Goal: Transaction & Acquisition: Obtain resource

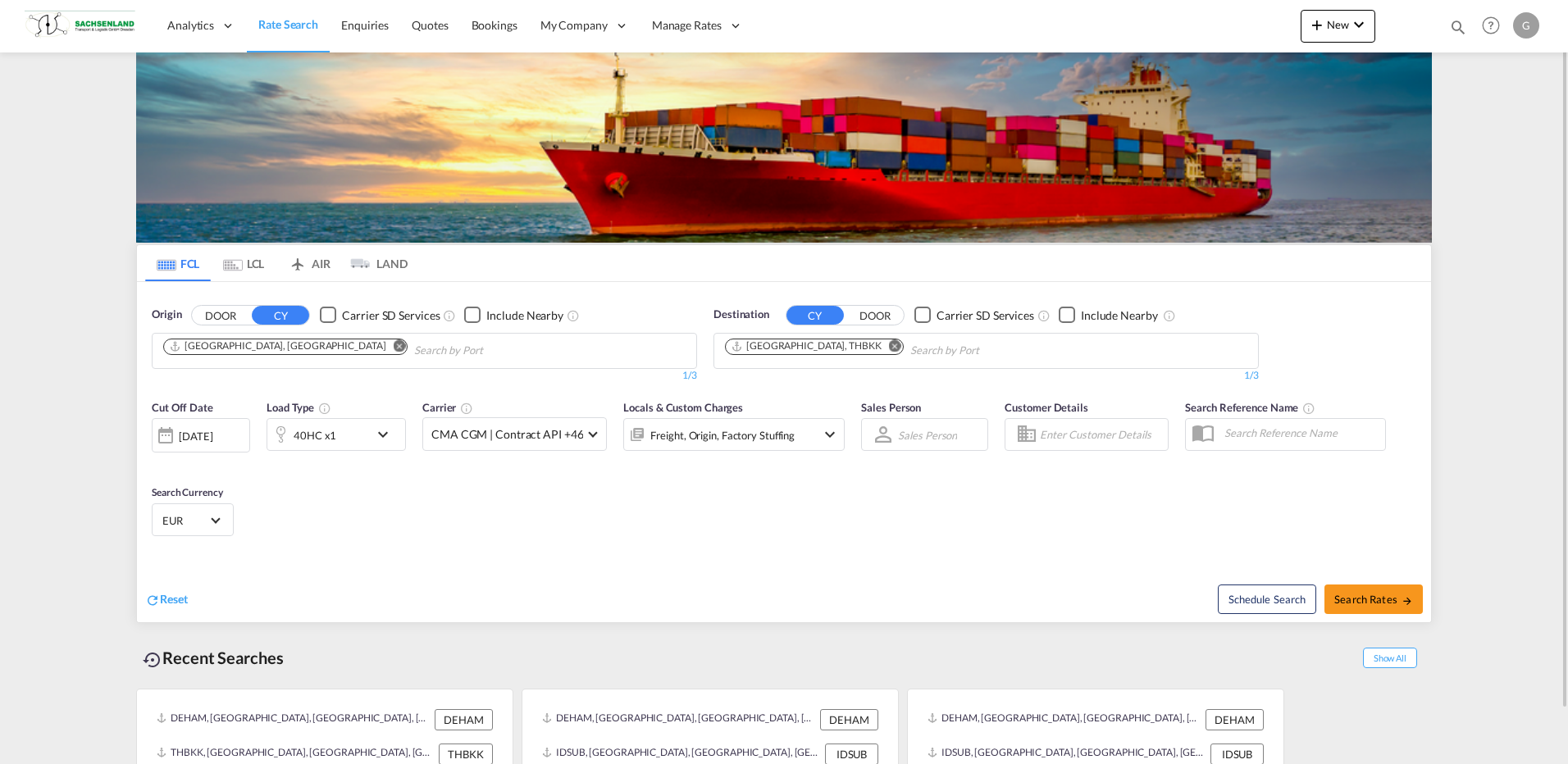
click at [889, 347] on md-icon "Remove" at bounding box center [895, 346] width 12 height 12
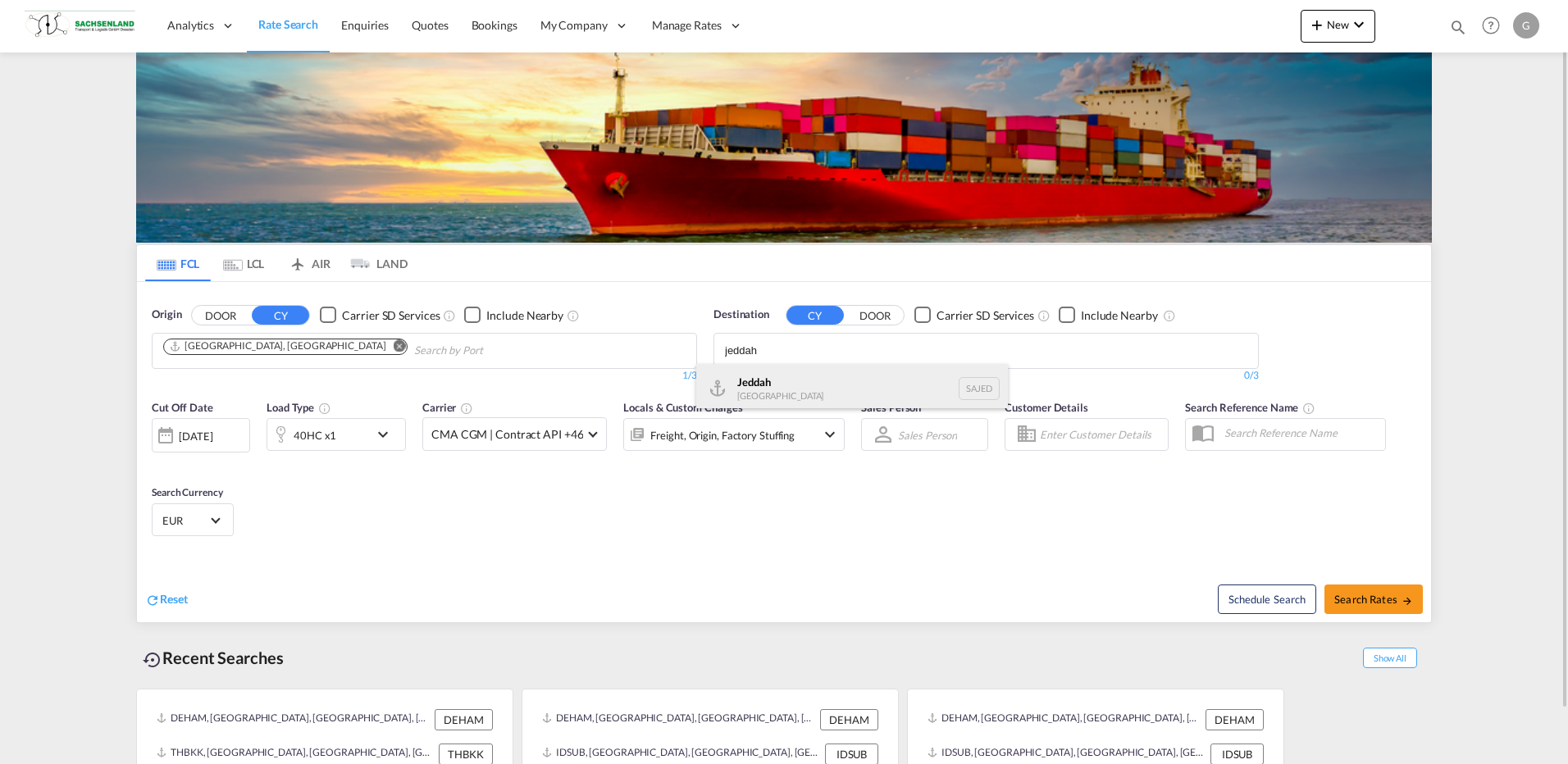
type input "jeddah"
click at [805, 386] on div "Jeddah [GEOGRAPHIC_DATA] SAJED" at bounding box center [852, 389] width 312 height 50
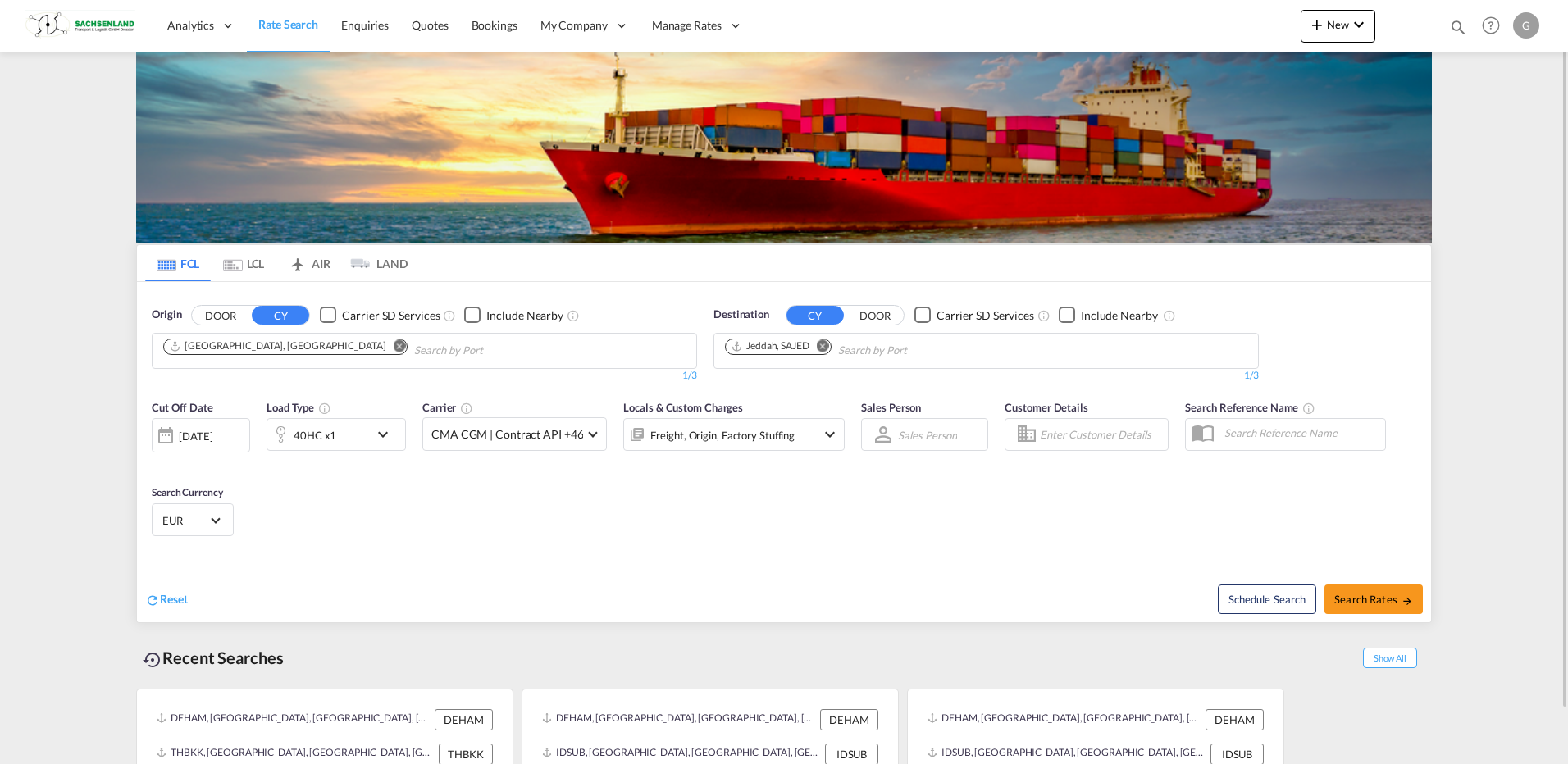
click at [181, 435] on div "[DATE]" at bounding box center [196, 436] width 34 height 15
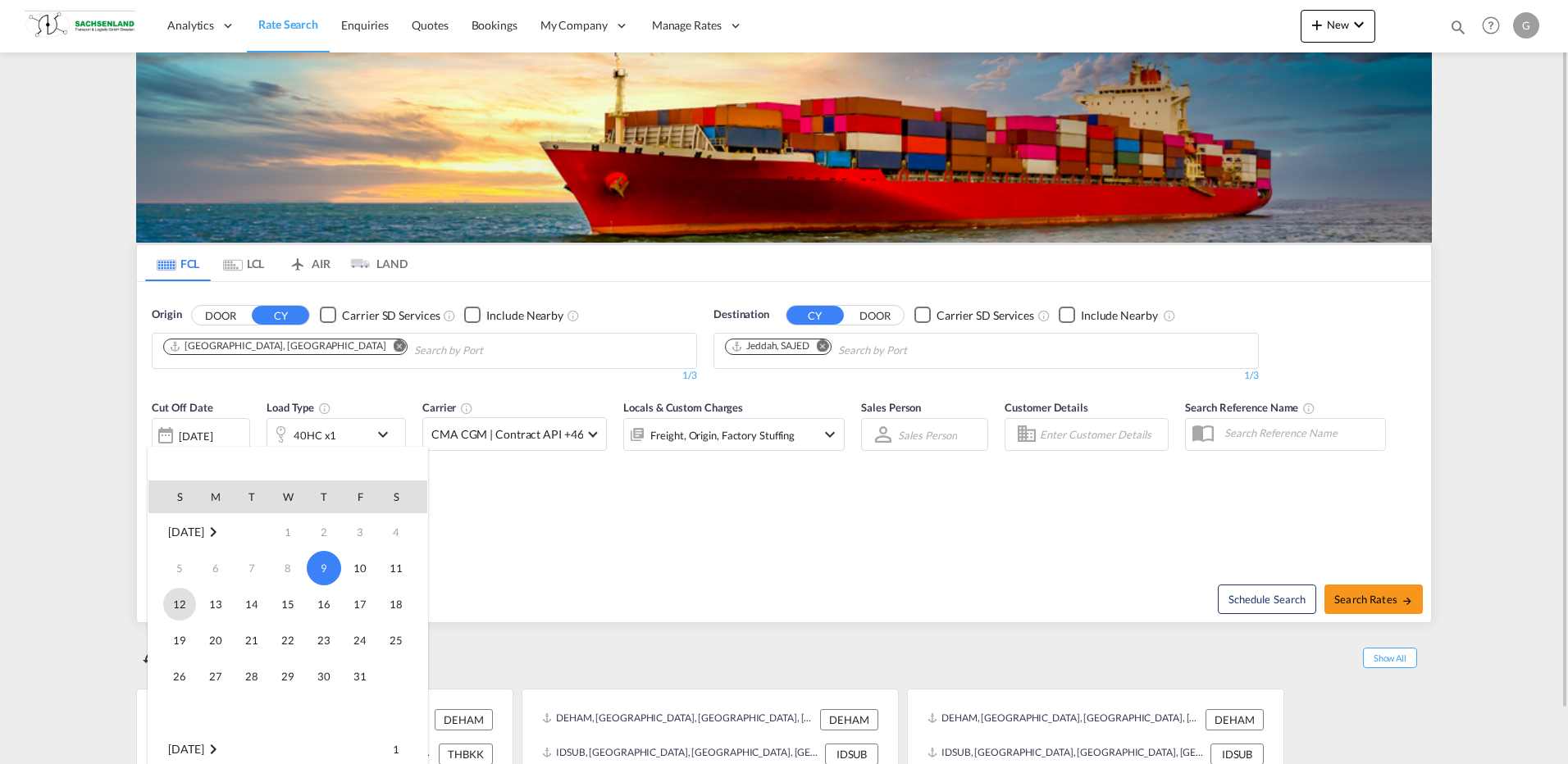
click at [175, 605] on span "12" at bounding box center [179, 604] width 33 height 33
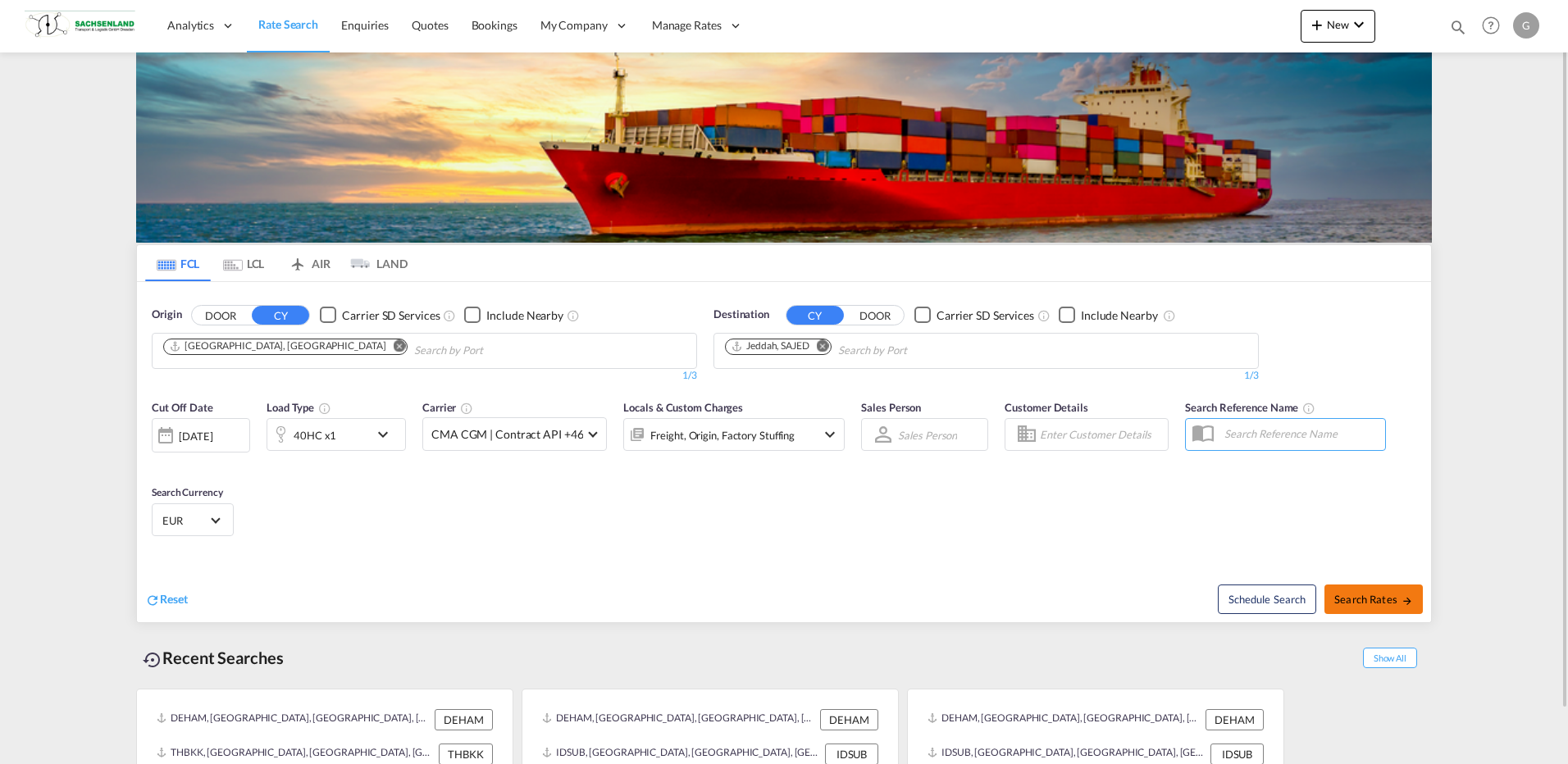
click at [1338, 596] on span "Search Rates" at bounding box center [1373, 599] width 79 height 13
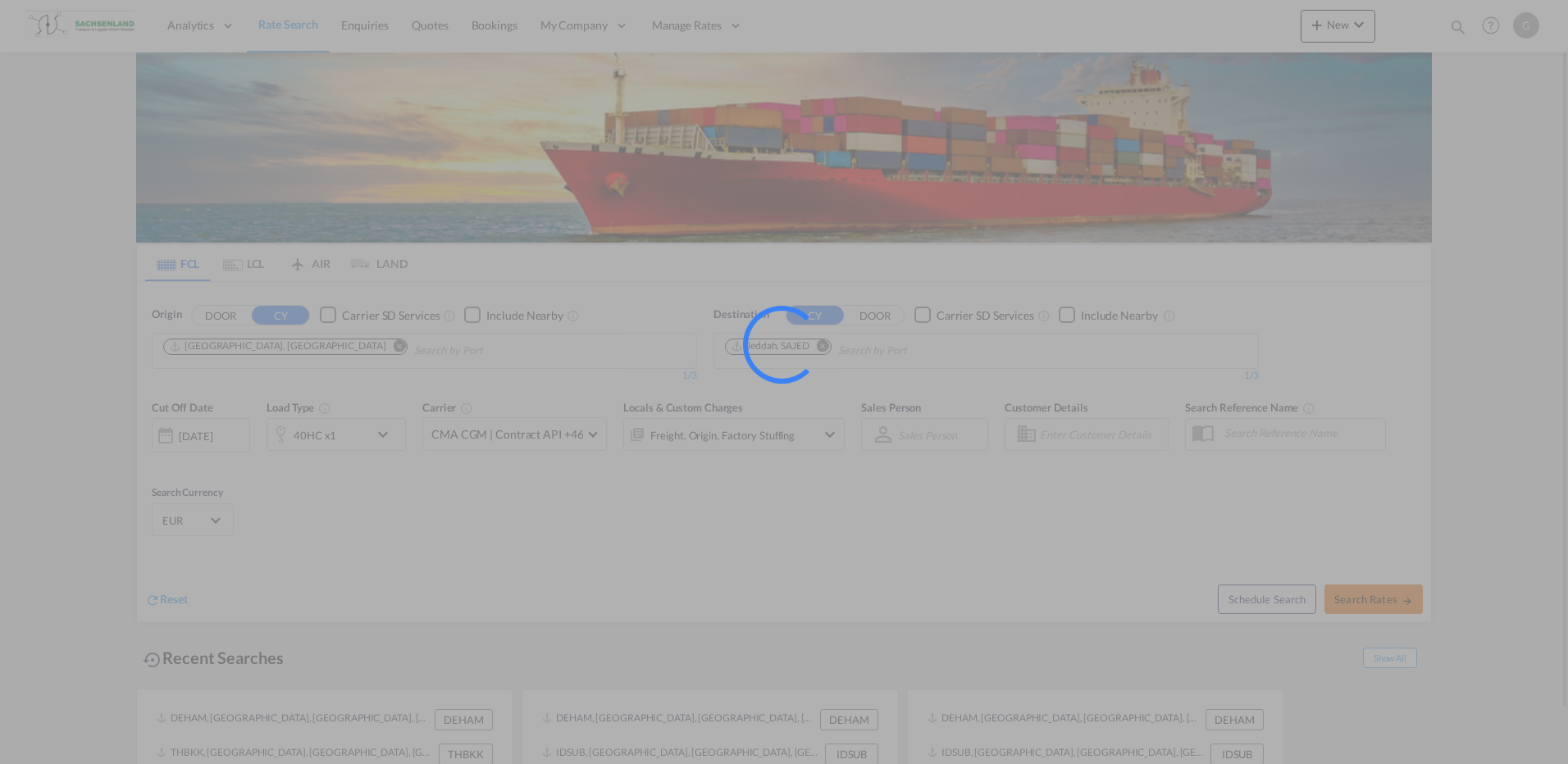
type input "DEHAM to SAJED / [DATE]"
